Goal: Information Seeking & Learning: Learn about a topic

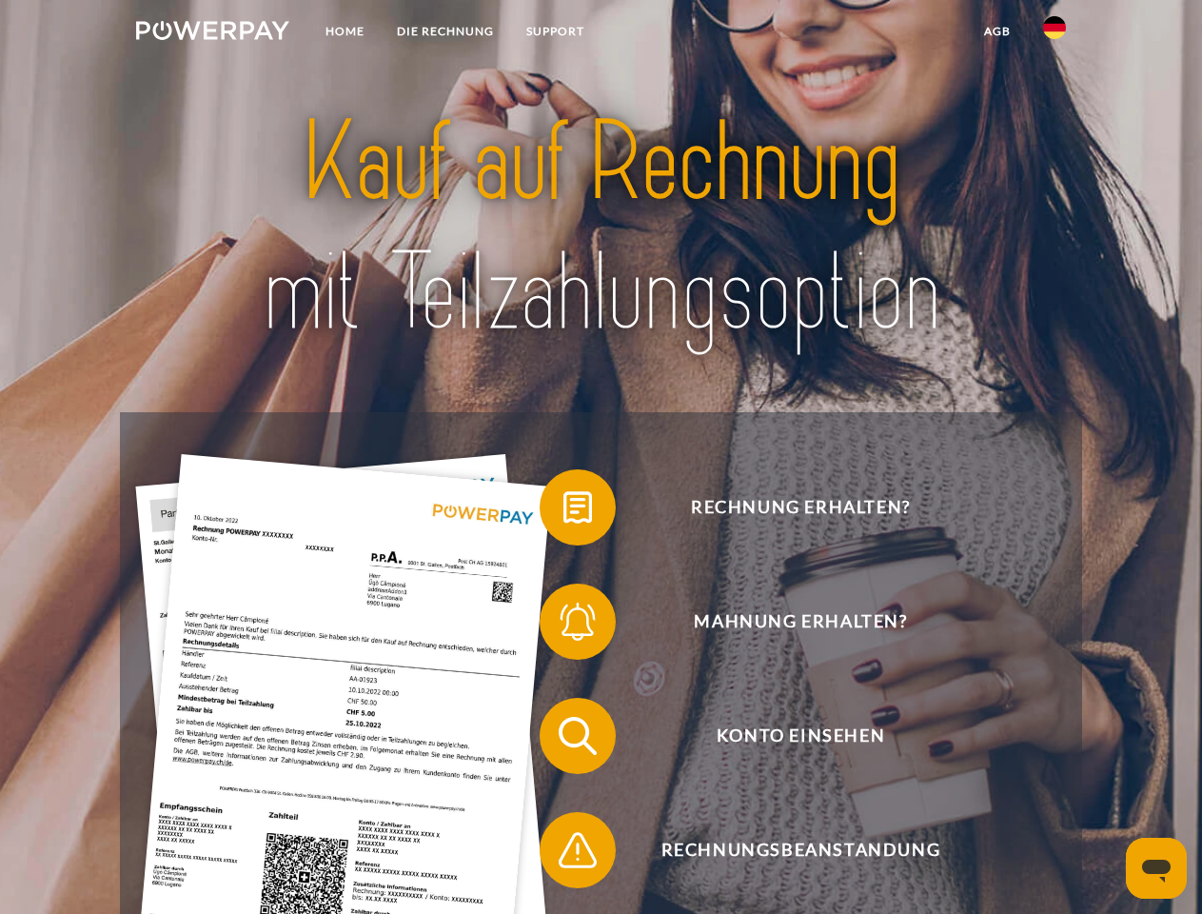
click at [212, 33] on img at bounding box center [212, 30] width 153 height 19
click at [1054, 33] on img at bounding box center [1054, 27] width 23 height 23
click at [996, 31] on link "agb" at bounding box center [997, 31] width 59 height 34
click at [563, 511] on span at bounding box center [549, 507] width 95 height 95
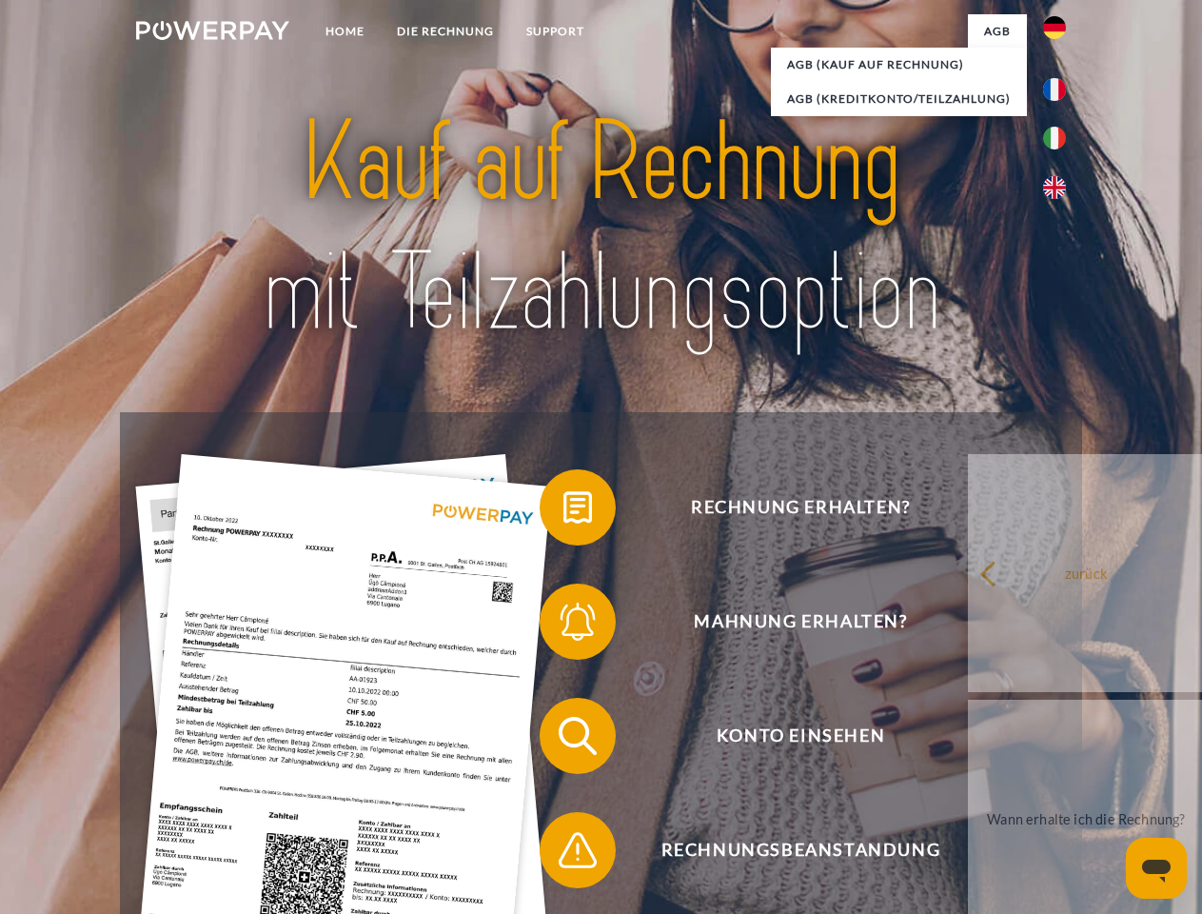
click at [563, 625] on span at bounding box center [549, 621] width 95 height 95
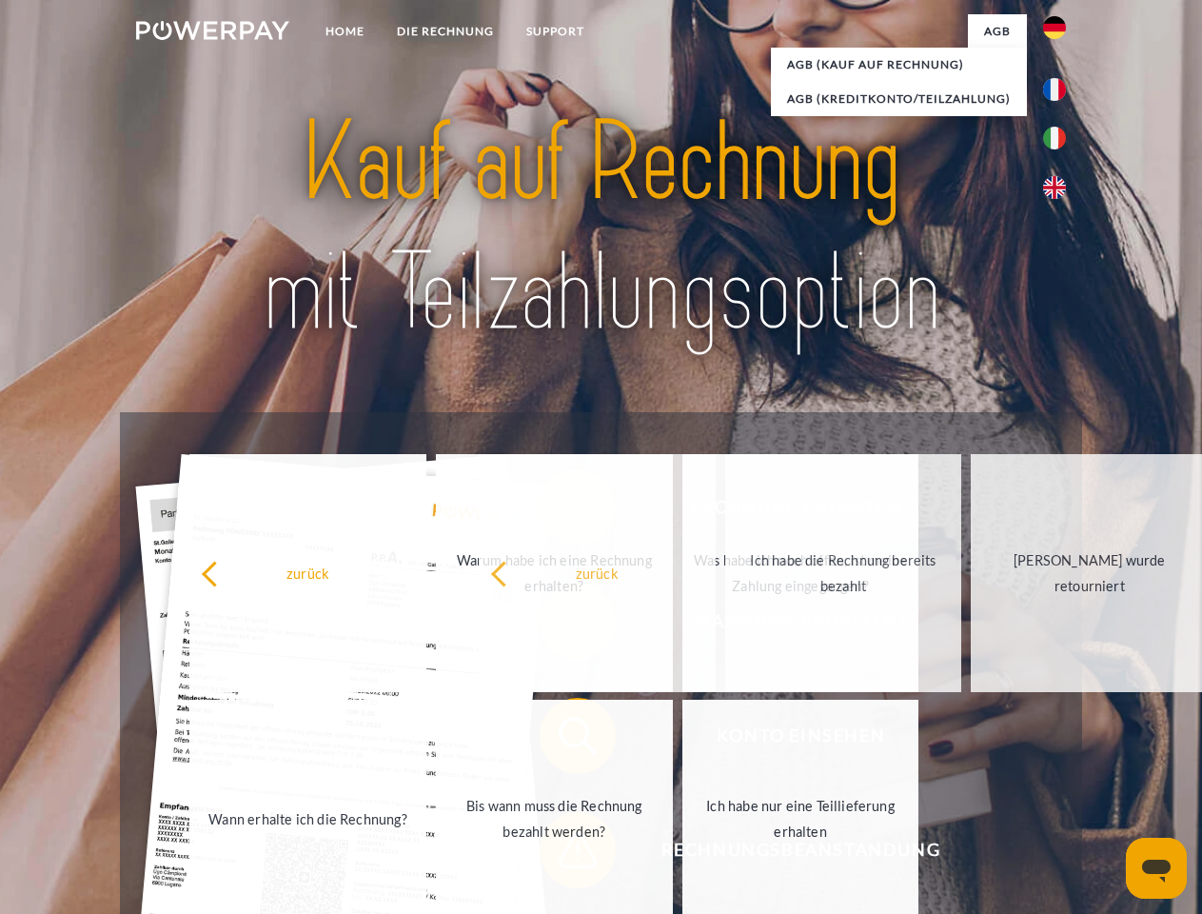
click at [563, 854] on span at bounding box center [549, 849] width 95 height 95
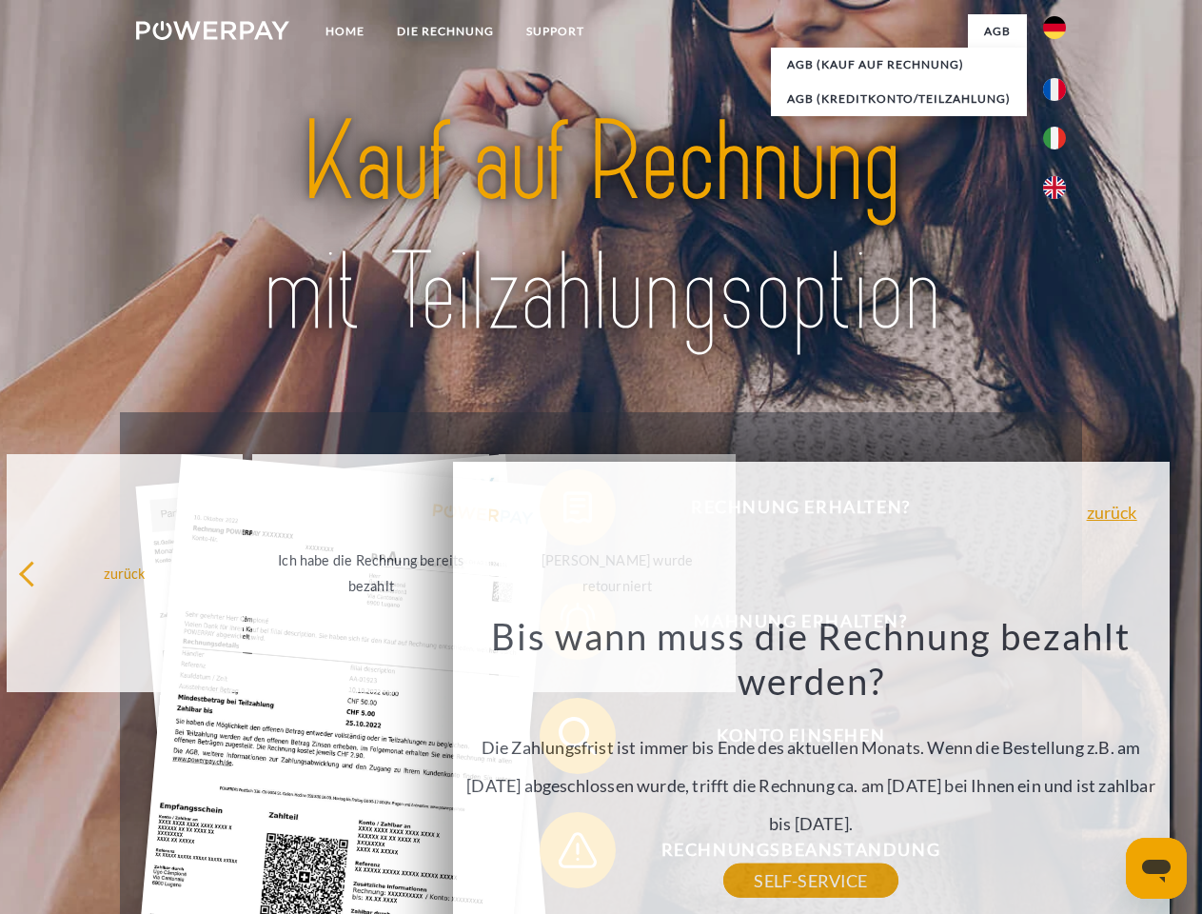
click at [1156, 868] on icon "Messaging-Fenster öffnen" at bounding box center [1156, 870] width 29 height 23
